Goal: Feedback & Contribution: Submit feedback/report problem

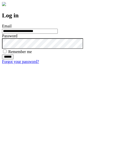
type input "**********"
click at [14, 59] on input "******" at bounding box center [8, 56] width 12 height 5
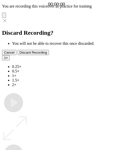
type input "**********"
